Goal: Obtain resource: Download file/media

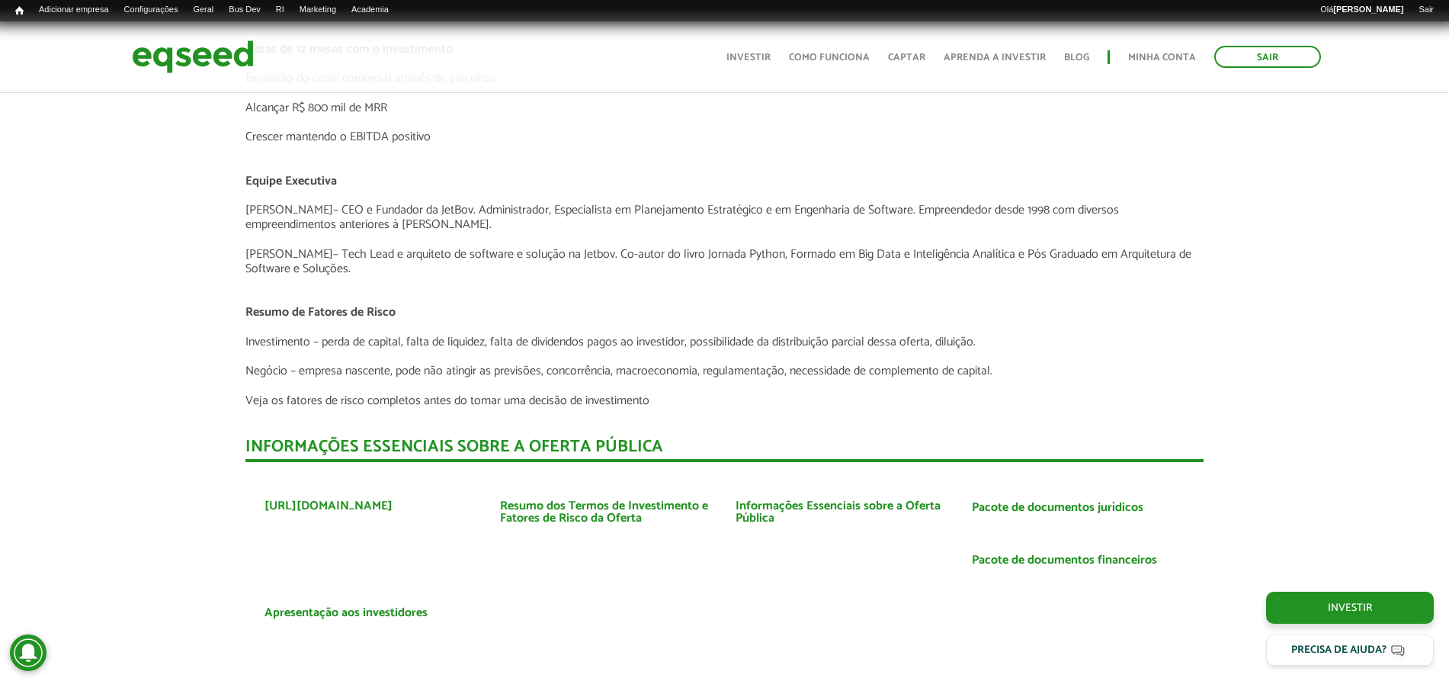
scroll to position [3346, 0]
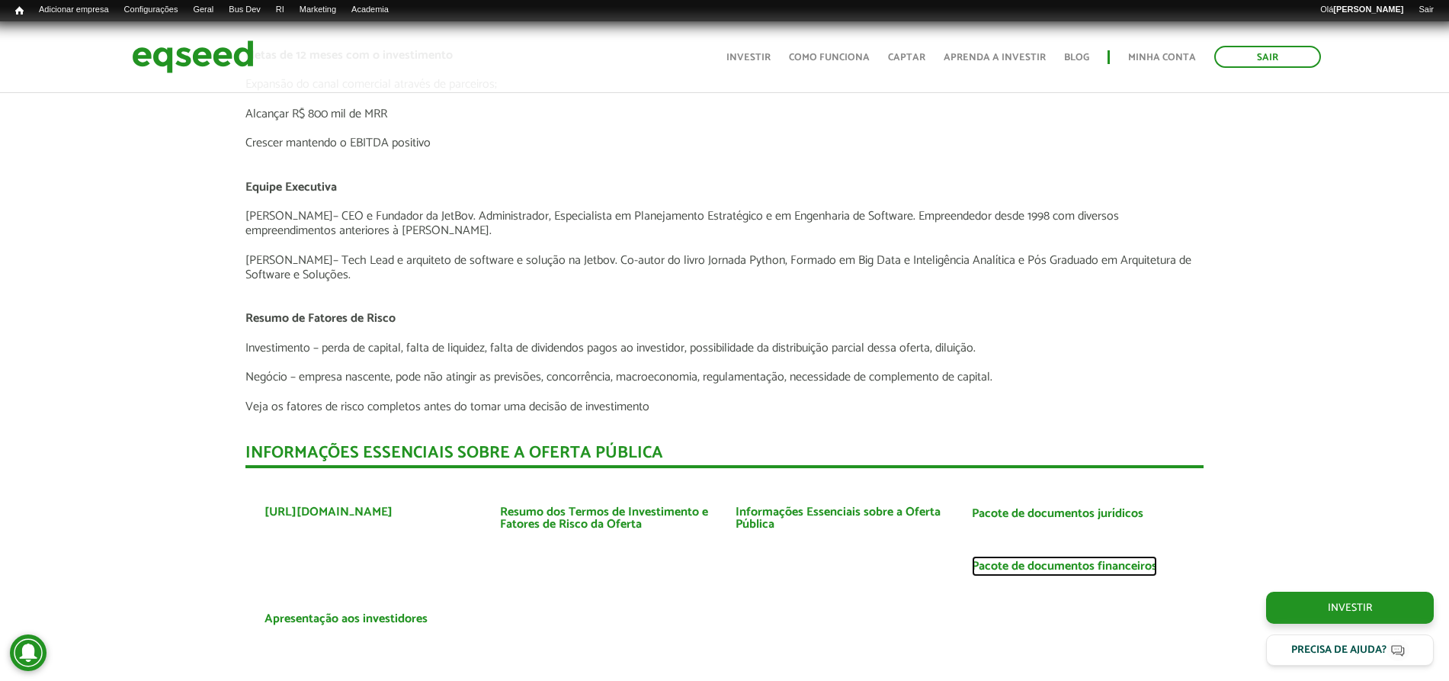
click at [1051, 568] on link "Pacote de documentos financeiros" at bounding box center [1064, 566] width 185 height 12
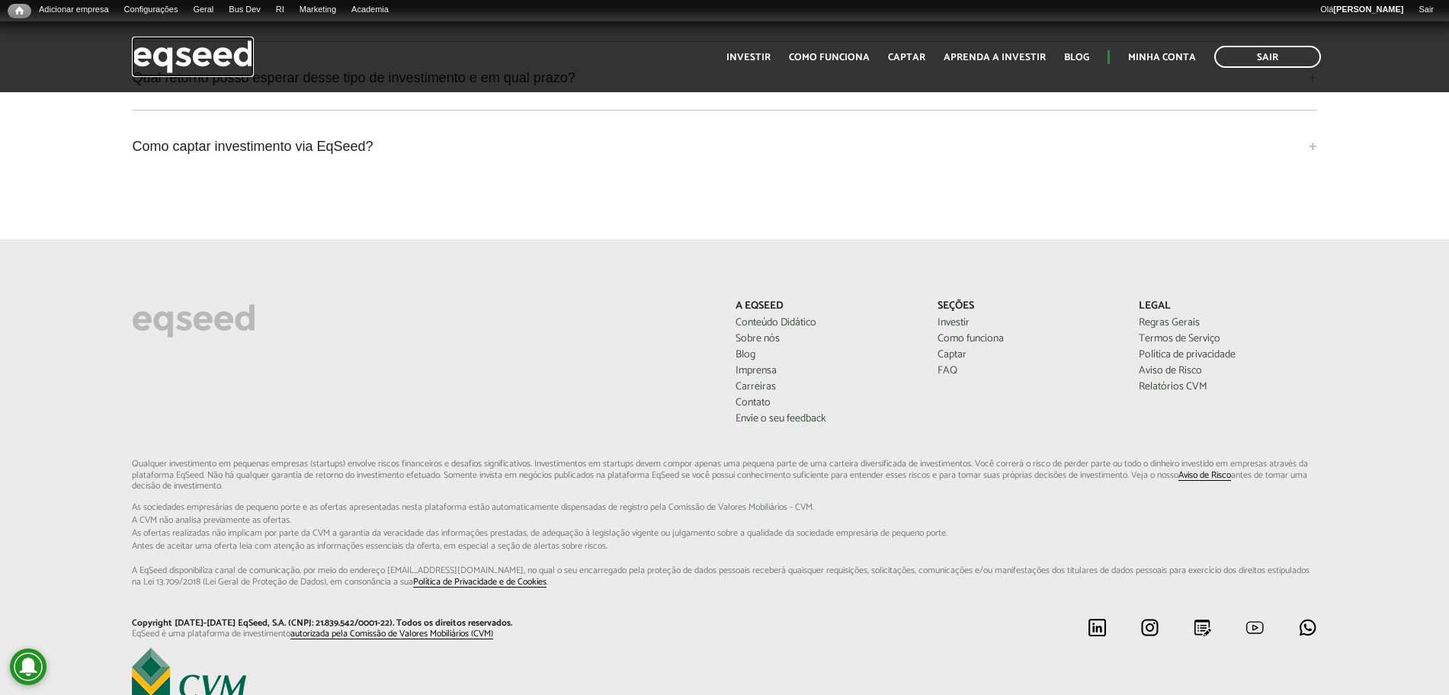
scroll to position [4214, 0]
